Goal: Information Seeking & Learning: Learn about a topic

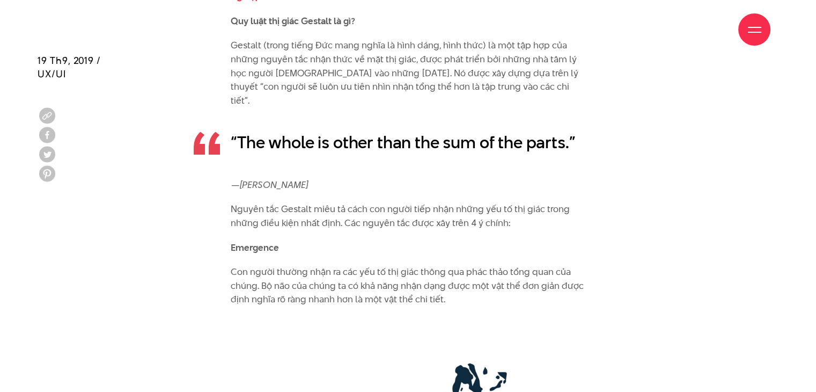
scroll to position [1770, 0]
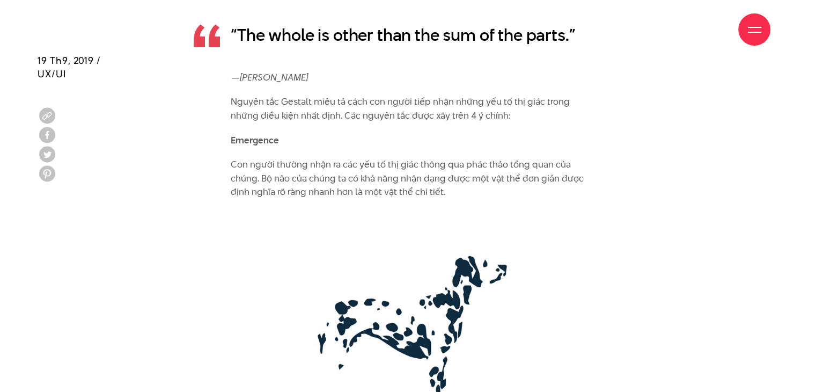
click at [231, 134] on b "Emergence" at bounding box center [255, 140] width 48 height 13
drag, startPoint x: 231, startPoint y: 126, endPoint x: 257, endPoint y: 126, distance: 25.7
click at [257, 134] on b "Emergence" at bounding box center [255, 140] width 48 height 13
click at [365, 224] on img at bounding box center [408, 327] width 355 height 234
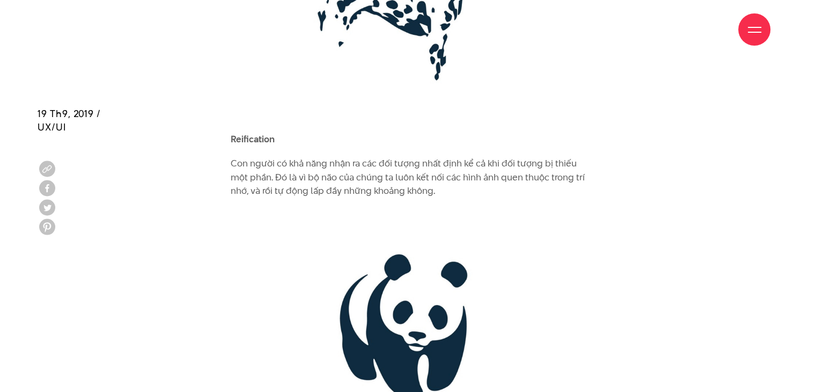
scroll to position [2145, 0]
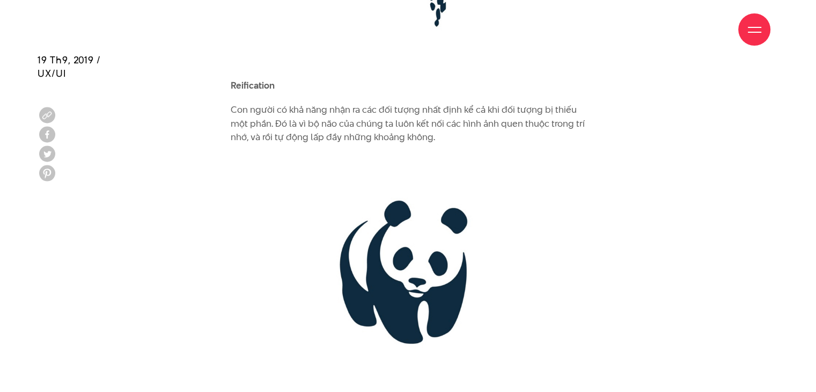
click at [231, 79] on b "Reification" at bounding box center [253, 85] width 44 height 13
click at [320, 173] on img at bounding box center [408, 272] width 355 height 234
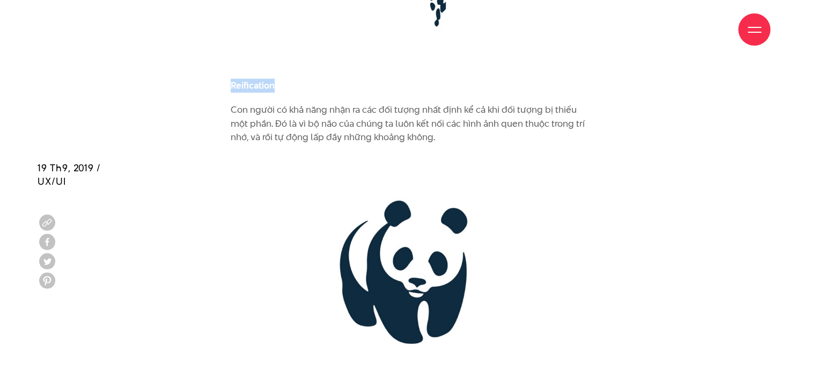
scroll to position [2521, 0]
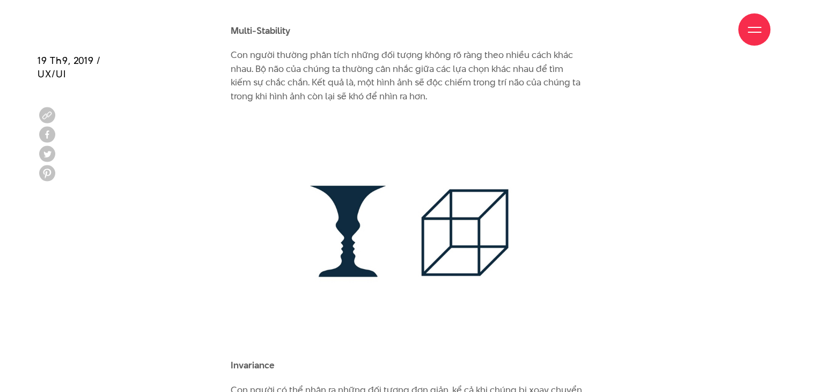
click at [238, 14] on div "Giới thiệu Dự án Dịch vụ Góc nhìn Liên hệ" at bounding box center [408, 29] width 725 height 59
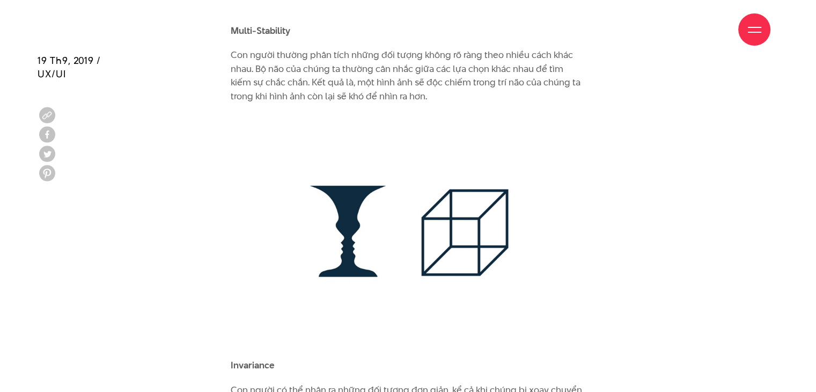
click at [236, 16] on div "Giới thiệu Dự án Dịch vụ Góc nhìn Liên hệ" at bounding box center [408, 29] width 725 height 59
click at [234, 17] on div "Giới thiệu Dự án Dịch vụ Góc nhìn Liên hệ" at bounding box center [408, 29] width 725 height 59
click at [230, 16] on div "Giới thiệu Dự án Dịch vụ Góc nhìn Liên hệ" at bounding box center [408, 29] width 725 height 59
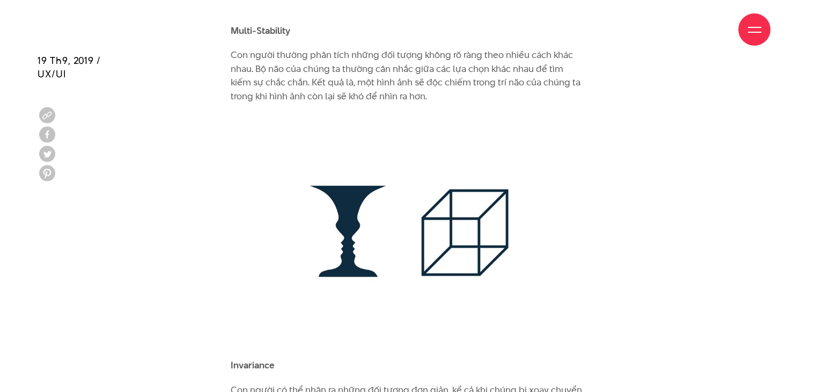
drag, startPoint x: 227, startPoint y: 17, endPoint x: 257, endPoint y: 23, distance: 30.0
click at [257, 23] on div "Giới thiệu Dự án Dịch vụ Góc nhìn Liên hệ" at bounding box center [408, 29] width 725 height 59
drag, startPoint x: 362, startPoint y: 105, endPoint x: 348, endPoint y: 96, distance: 16.7
click at [362, 114] on img at bounding box center [408, 231] width 355 height 234
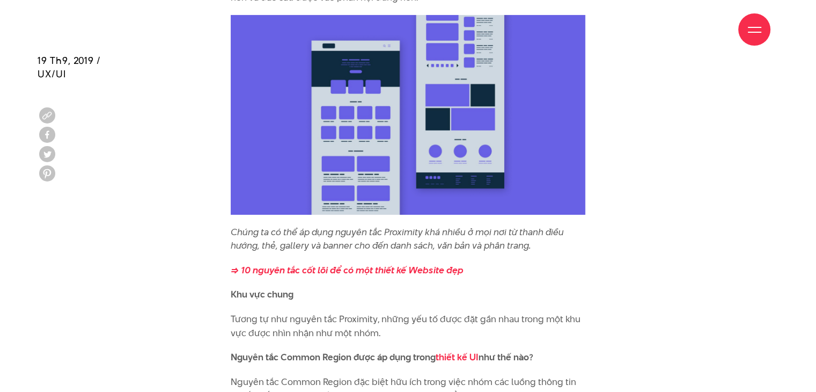
scroll to position [4076, 0]
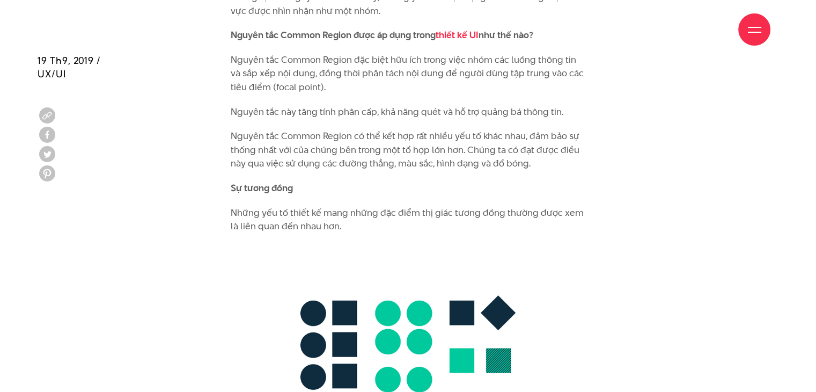
click at [247, 181] on font "Sự tương đồng" at bounding box center [262, 187] width 62 height 13
click at [242, 181] on font "Sự tương đồng" at bounding box center [262, 187] width 62 height 13
click at [231, 181] on b "Similarity" at bounding box center [251, 187] width 40 height 13
click at [237, 181] on b "Similarity" at bounding box center [251, 187] width 40 height 13
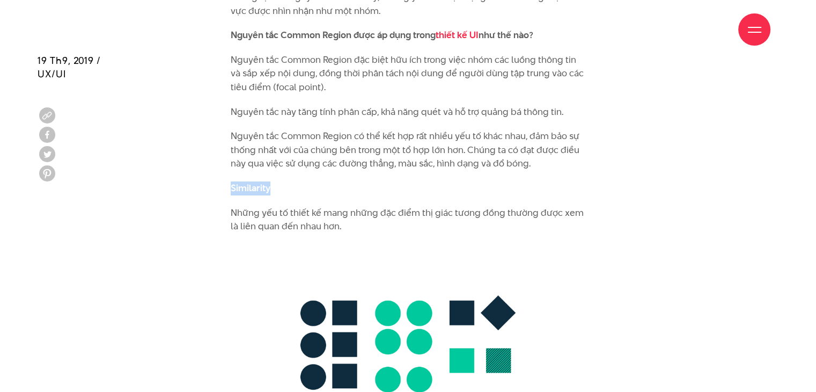
drag, startPoint x: 230, startPoint y: 173, endPoint x: 281, endPoint y: 177, distance: 51.7
click at [272, 181] on p "Similarity" at bounding box center [408, 188] width 355 height 14
drag, startPoint x: 271, startPoint y: 171, endPoint x: 221, endPoint y: 171, distance: 49.9
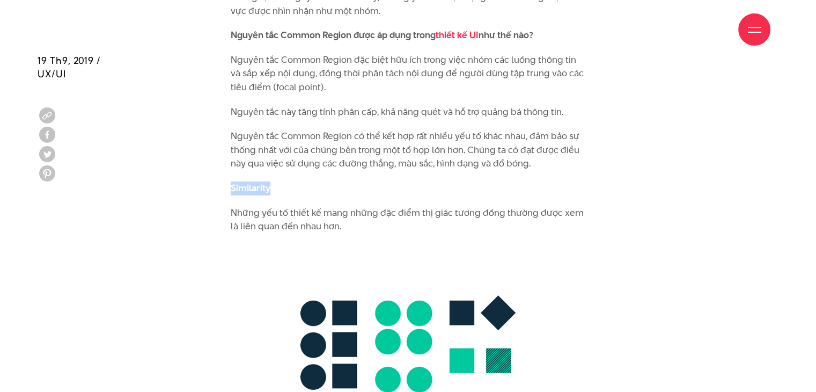
copy b "Similarity"
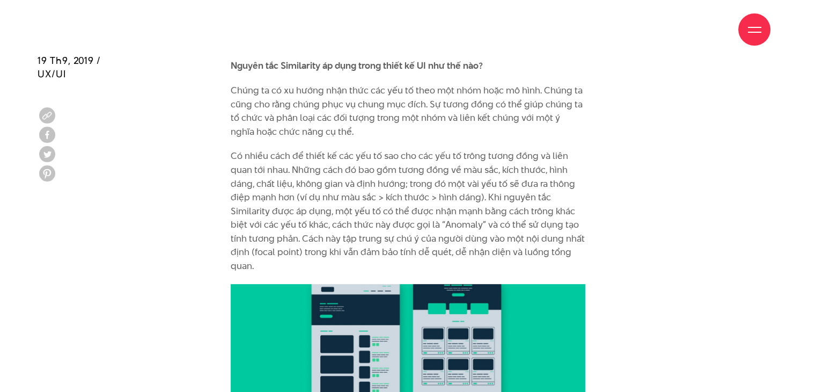
scroll to position [4559, 0]
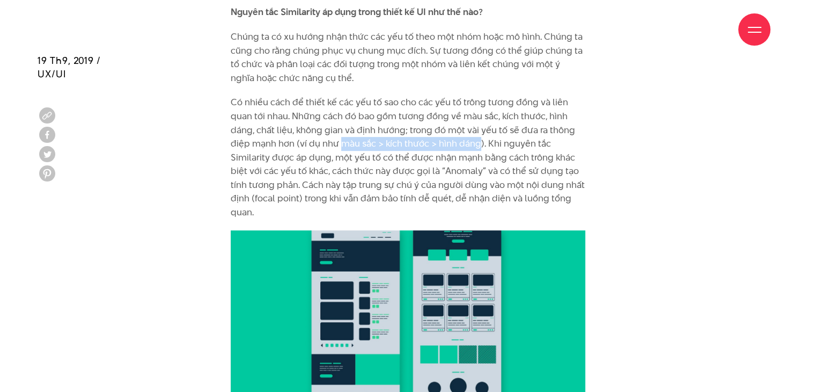
drag, startPoint x: 343, startPoint y: 129, endPoint x: 477, endPoint y: 135, distance: 134.2
click at [477, 135] on p "Có nhiều cách để thiết kế các yếu tố sao cho các yếu tố trông tương đồng và liê…" at bounding box center [408, 156] width 355 height 123
copy p "màu sắc > kích thước > hình dáng"
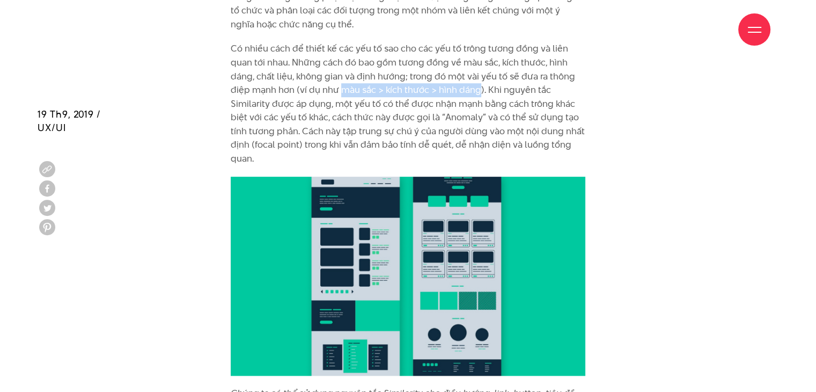
scroll to position [4720, 0]
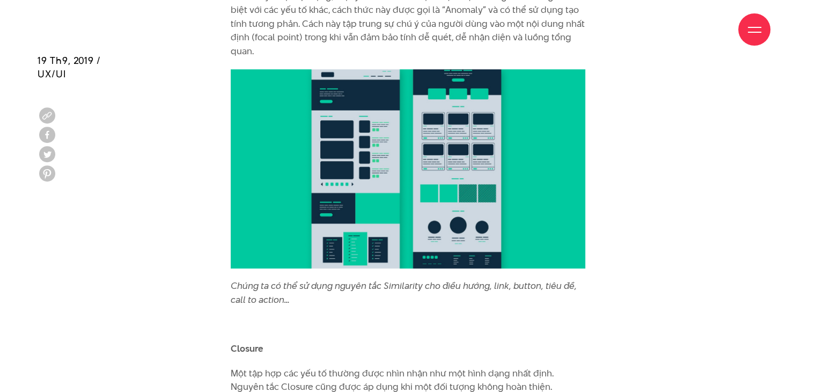
click at [247, 279] on icon "Chúng ta có thể sử dụng nguyên tắc Similarity cho điều hướng, link, button, tiê…" at bounding box center [404, 292] width 346 height 27
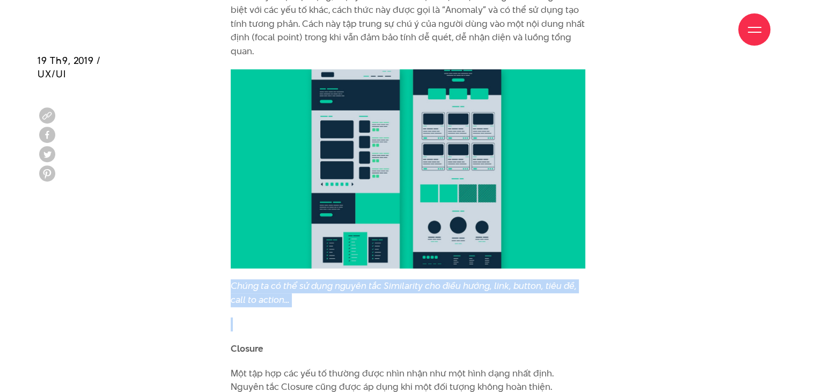
drag, startPoint x: 230, startPoint y: 272, endPoint x: 277, endPoint y: 294, distance: 52.1
copy div "Chúng ta có thể sử dụng nguyên tắc Similarity cho điều hướng, link, button, tiê…"
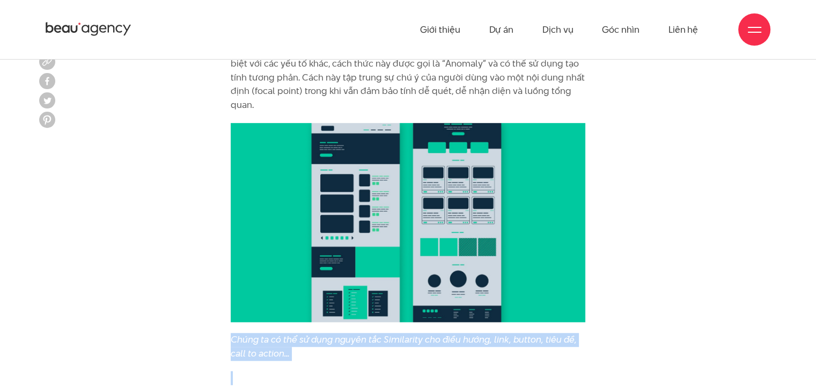
scroll to position [4613, 0]
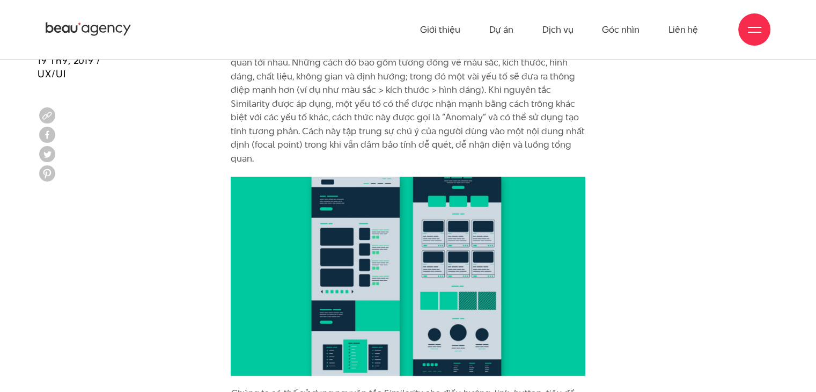
click at [289, 147] on p "Có nhiều cách để thiết kế các yếu tố sao cho các yếu tố trông tương đồng và liê…" at bounding box center [408, 103] width 355 height 123
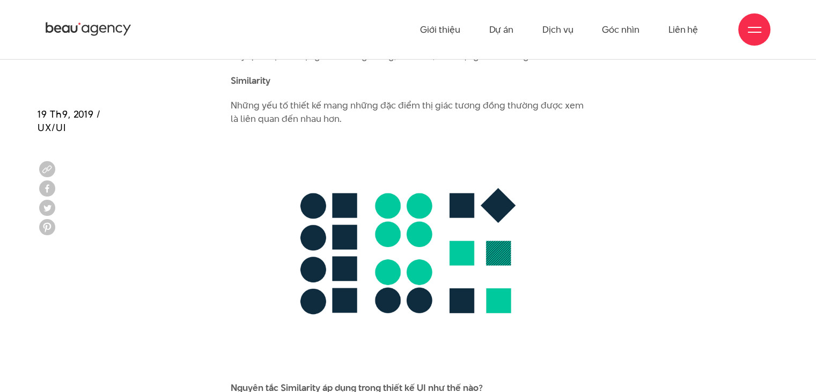
scroll to position [4130, 0]
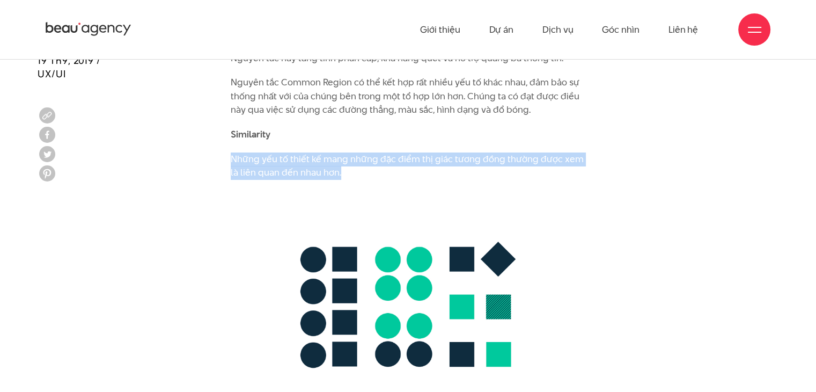
drag, startPoint x: 232, startPoint y: 143, endPoint x: 345, endPoint y: 166, distance: 116.0
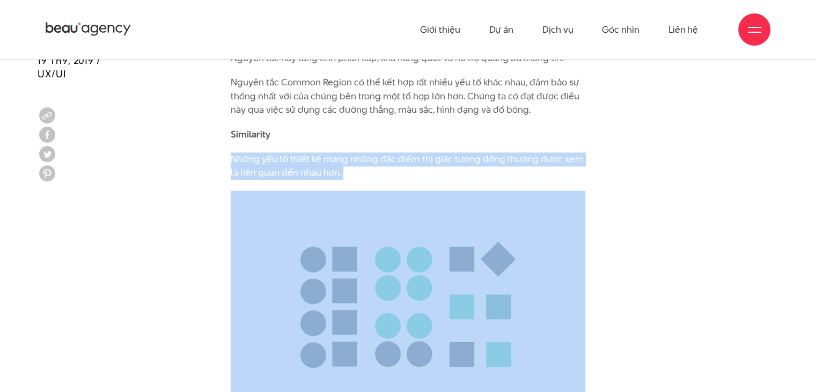
copy div "Những yếu tố thiết kế mang những đặc điểm thị giác tương đồng thường được xem l…"
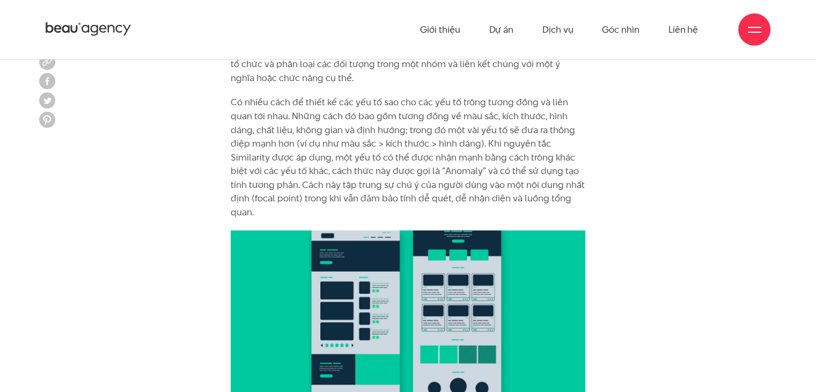
scroll to position [4505, 0]
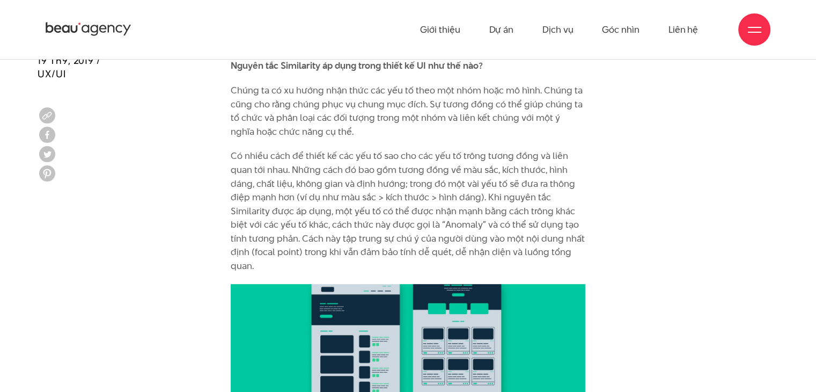
click at [235, 84] on p "Chúng ta có xu hướng nhận thức các yếu tố theo một nhóm hoặc mô hình. Chúng ta …" at bounding box center [408, 111] width 355 height 55
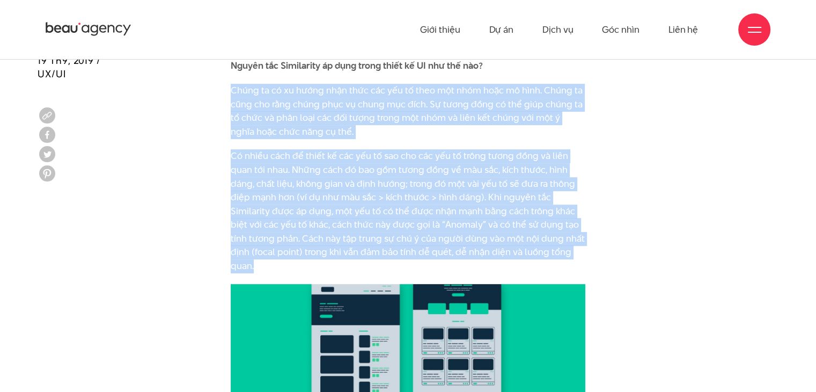
drag, startPoint x: 232, startPoint y: 79, endPoint x: 273, endPoint y: 247, distance: 173.4
click at [273, 247] on div "Bộ não con người luôn cố gắng gán ý nghĩa cho thế giới quan bằng cách so sánh v…" at bounding box center [408, 109] width 355 height 6883
copy div "Lorem ip do si ametc adip elit sed doe te inci utl etdo magn al enim. Admin ve …"
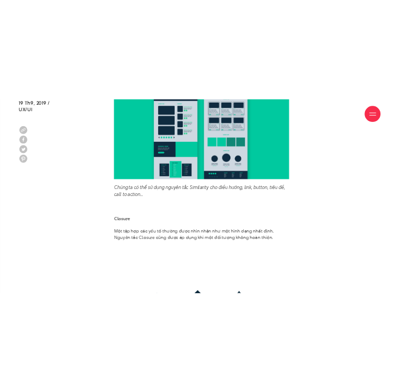
scroll to position [4881, 0]
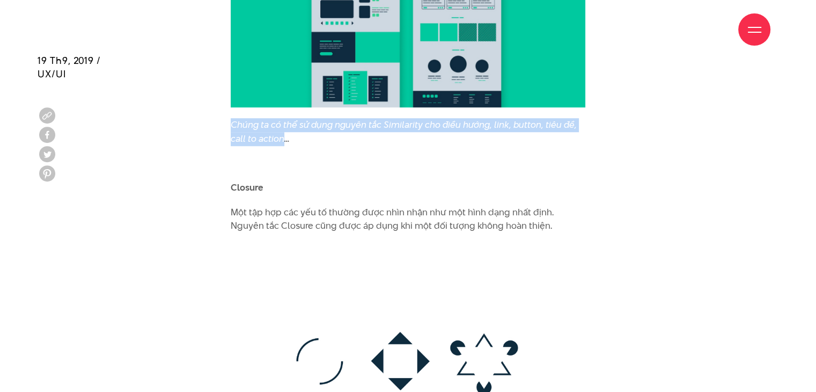
drag, startPoint x: 232, startPoint y: 112, endPoint x: 285, endPoint y: 124, distance: 55.2
click at [285, 124] on icon "Chúng ta có thể sử dụng nguyên tắc Similarity cho điều hướng, link, button, tiê…" at bounding box center [404, 131] width 346 height 27
copy icon "Chúng ta có thể sử dụng nguyên tắc Similarity cho điều hướng, link, button, tiê…"
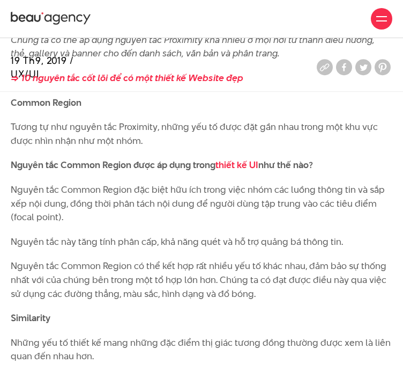
scroll to position [3969, 0]
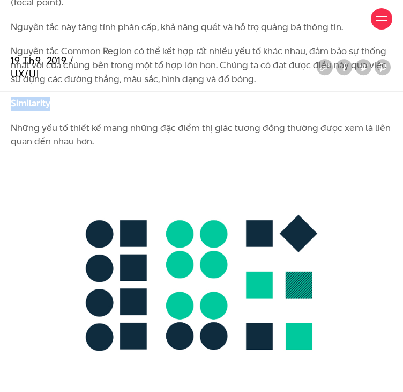
drag, startPoint x: 11, startPoint y: 105, endPoint x: 51, endPoint y: 103, distance: 40.3
click at [51, 103] on p "Similarity" at bounding box center [202, 104] width 382 height 14
copy b "Similarity"
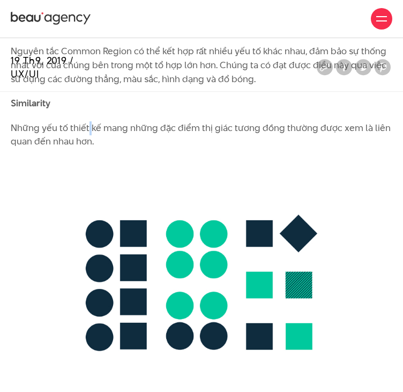
click at [88, 132] on p "Những yếu tố thiết kế mang những đặc điểm thị giác tương đồng thường được xem l…" at bounding box center [202, 134] width 382 height 27
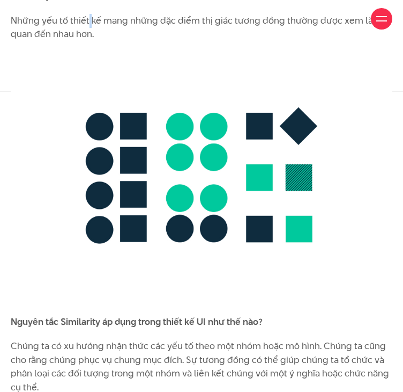
click at [132, 77] on img at bounding box center [202, 178] width 382 height 252
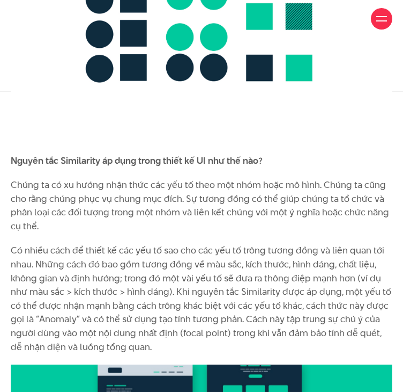
click at [104, 168] on div "Bộ não con người luôn cố gắng gán ý nghĩa cho thế giới quan bằng cách so sánh v…" at bounding box center [202, 214] width 382 height 7109
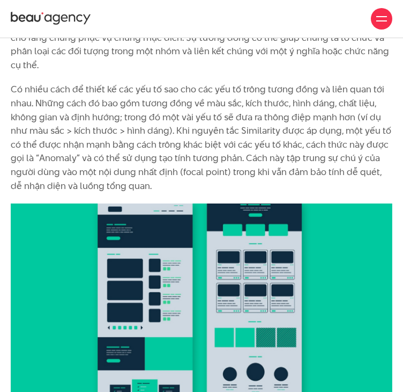
scroll to position [4344, 0]
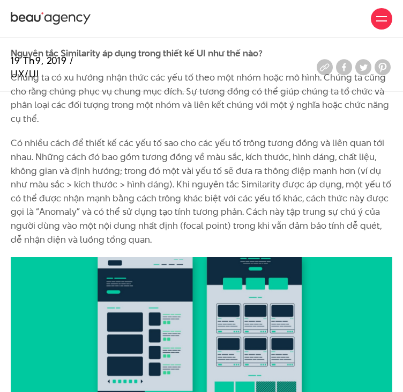
click at [72, 122] on p "Chúng ta có xu hướng nhận thức các yếu tố theo một nhóm hoặc mô hình. Chúng ta …" at bounding box center [202, 98] width 382 height 55
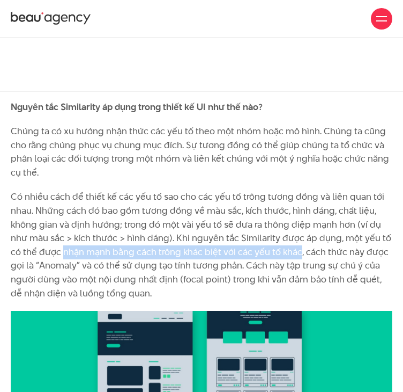
drag, startPoint x: 62, startPoint y: 252, endPoint x: 300, endPoint y: 248, distance: 238.2
click at [300, 248] on p "Có nhiều cách để thiết kế các yếu tố sao cho các yếu tố trông tương đồng và liê…" at bounding box center [202, 245] width 382 height 110
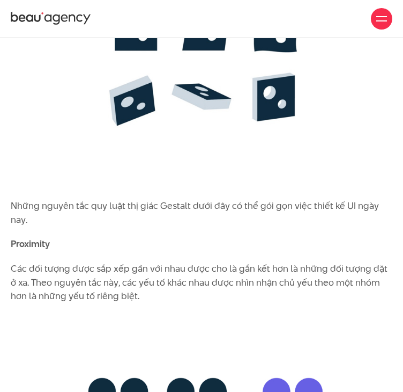
scroll to position [2414, 0]
